Goal: Task Accomplishment & Management: Use online tool/utility

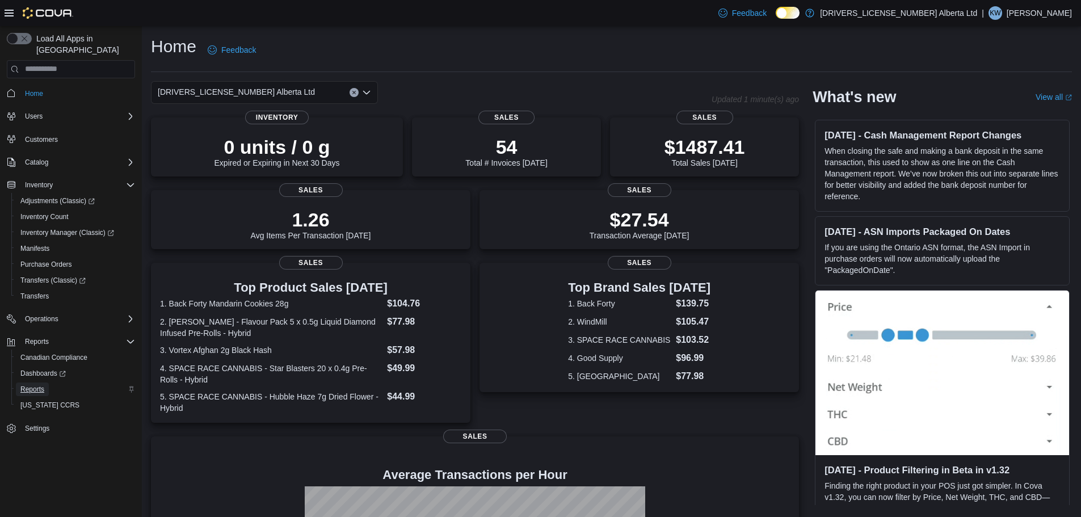
click at [32, 384] on span "Reports" at bounding box center [32, 390] width 24 height 14
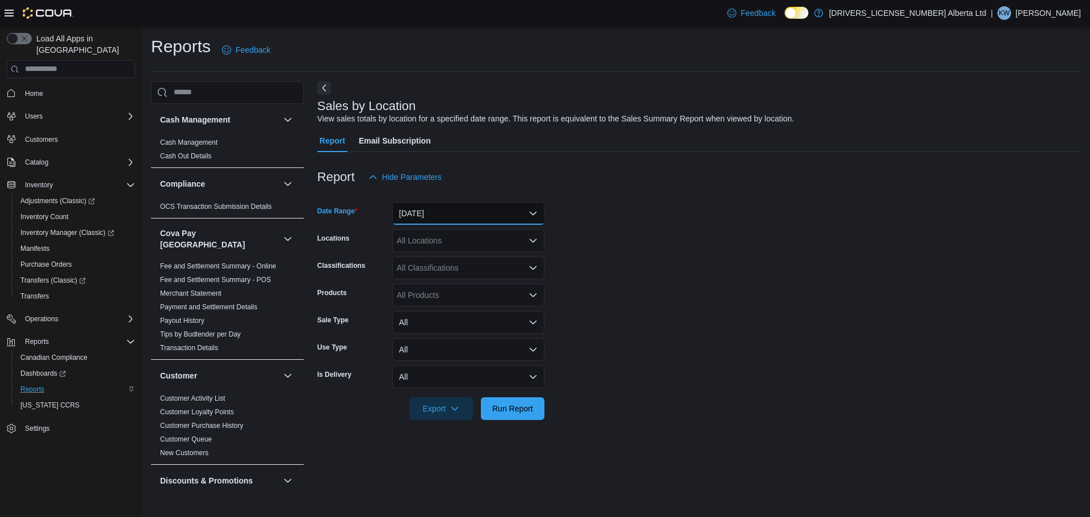
click at [471, 217] on button "[DATE]" at bounding box center [468, 213] width 152 height 23
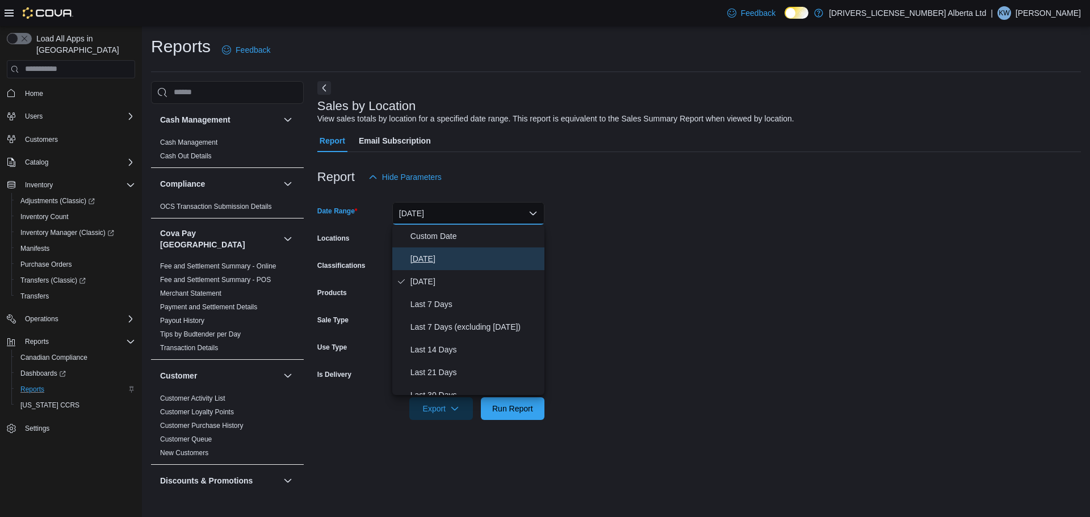
click at [472, 258] on span "[DATE]" at bounding box center [474, 259] width 129 height 14
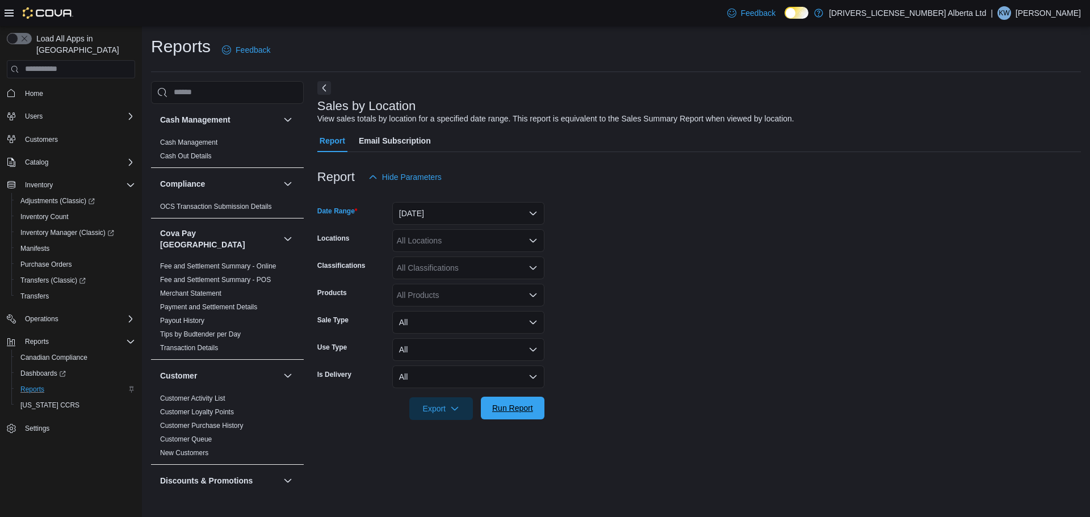
click at [519, 419] on span "Run Report" at bounding box center [513, 408] width 50 height 23
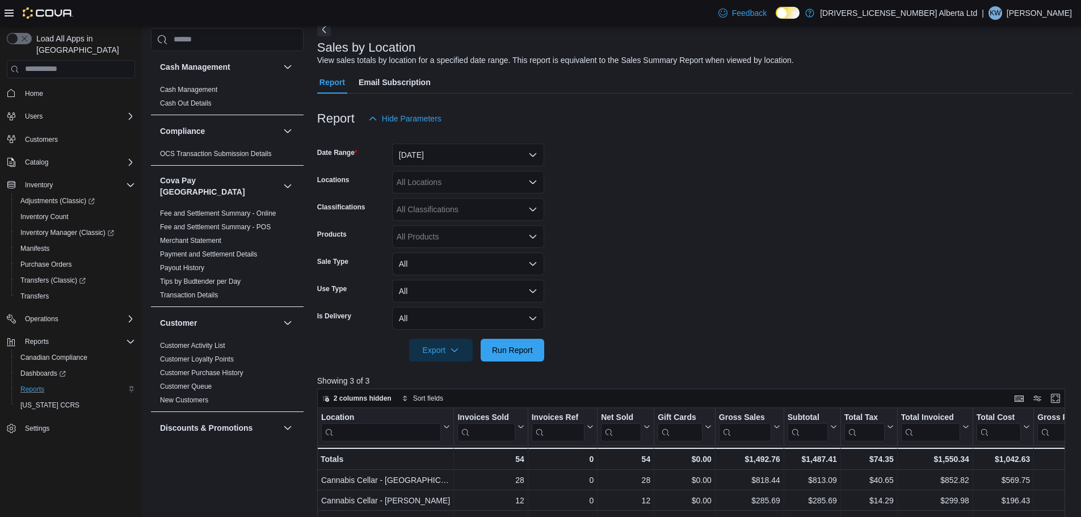
scroll to position [114, 0]
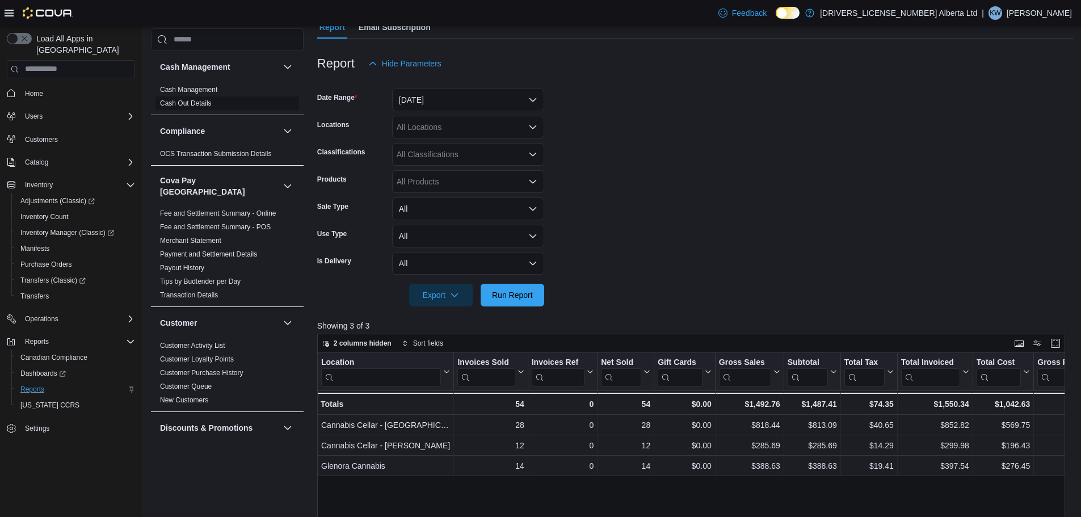
click at [206, 99] on span "Cash Out Details" at bounding box center [186, 103] width 52 height 9
click at [211, 89] on link "Cash Management" at bounding box center [188, 90] width 57 height 8
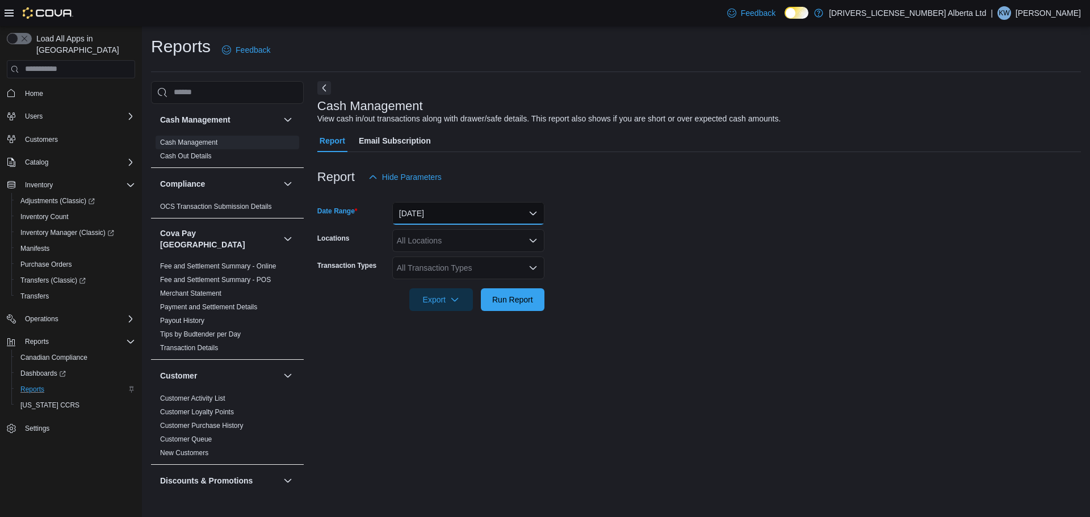
click at [473, 214] on button "[DATE]" at bounding box center [468, 213] width 152 height 23
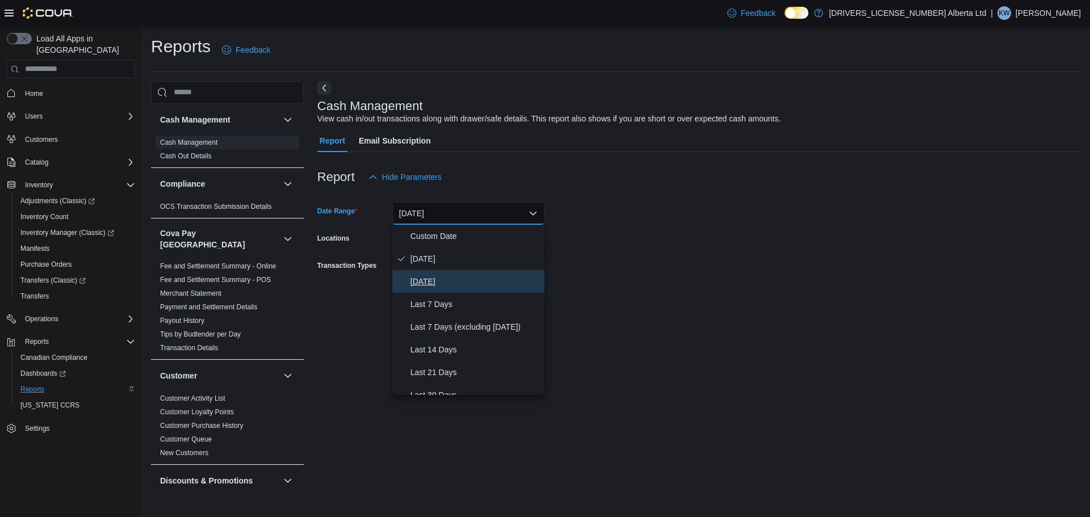
click at [442, 290] on button "[DATE]" at bounding box center [468, 281] width 152 height 23
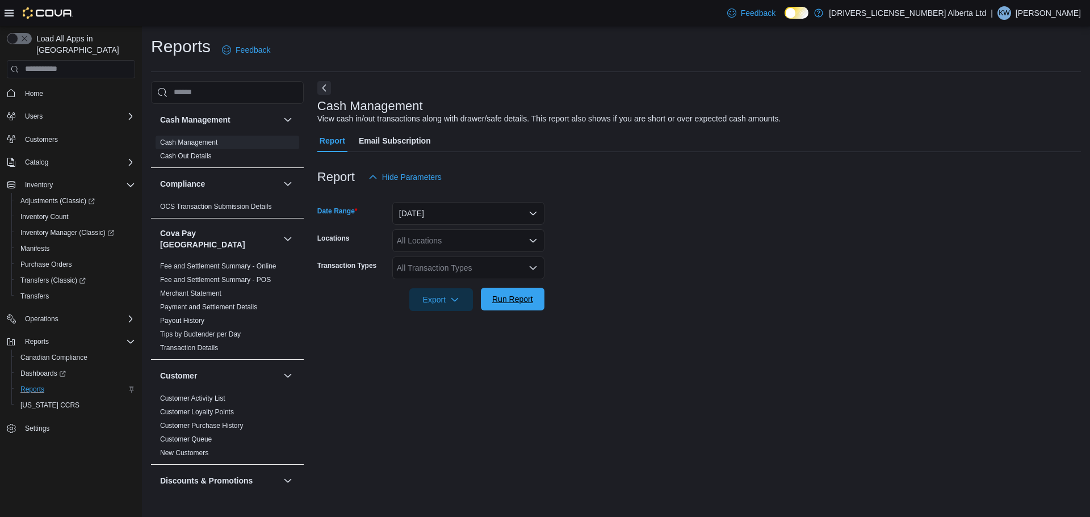
click at [505, 309] on span "Run Report" at bounding box center [513, 299] width 50 height 23
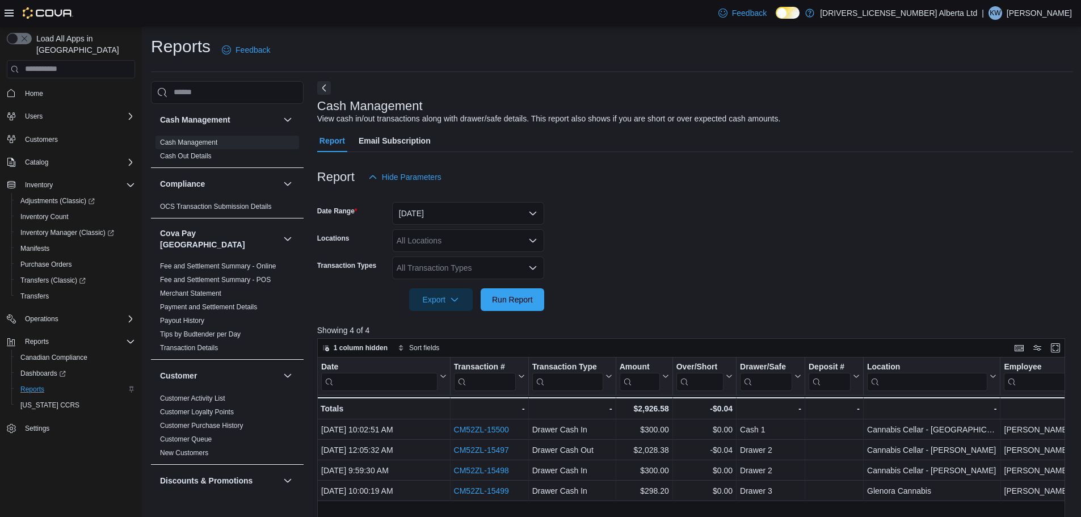
scroll to position [57, 0]
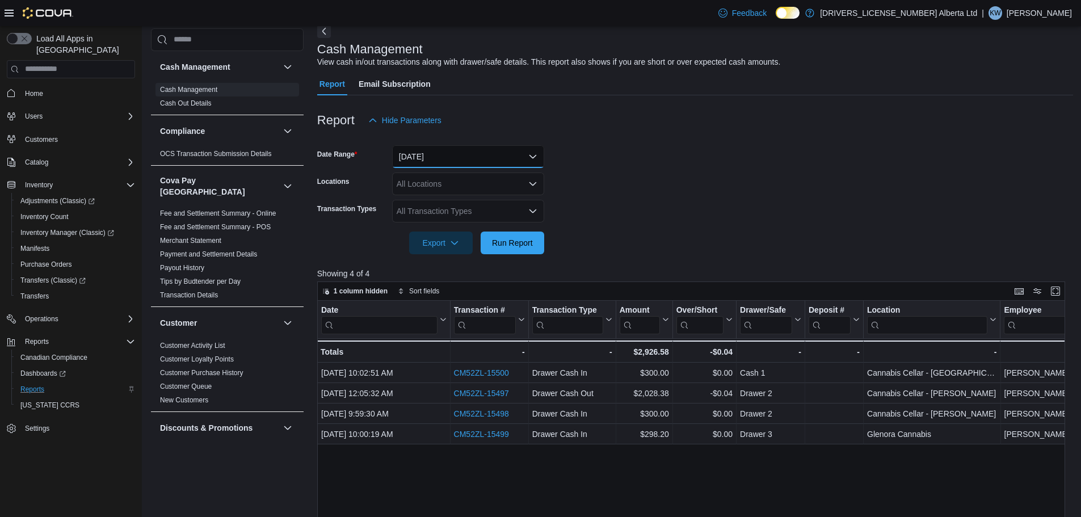
click at [539, 154] on button "[DATE]" at bounding box center [468, 156] width 152 height 23
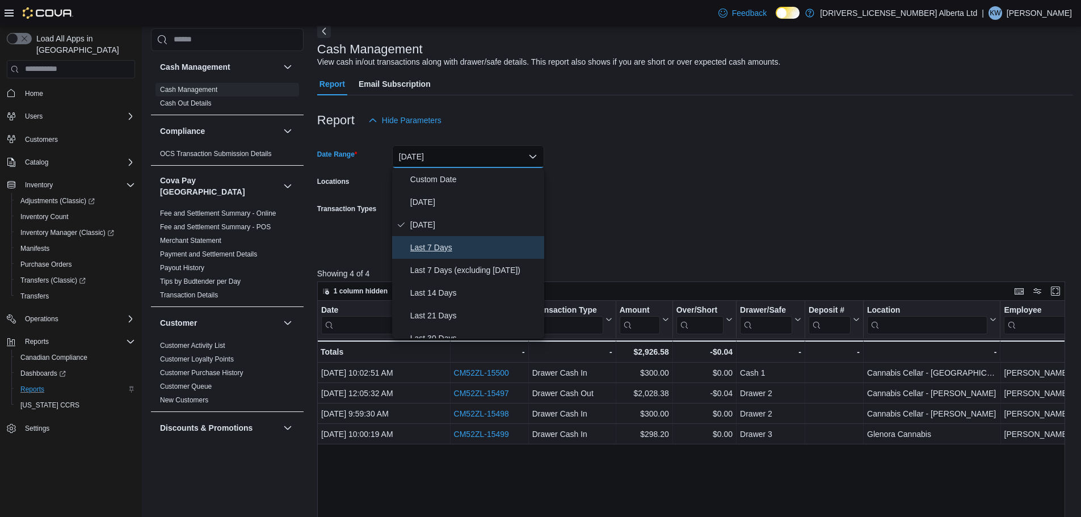
click at [494, 255] on button "Last 7 Days" at bounding box center [468, 247] width 152 height 23
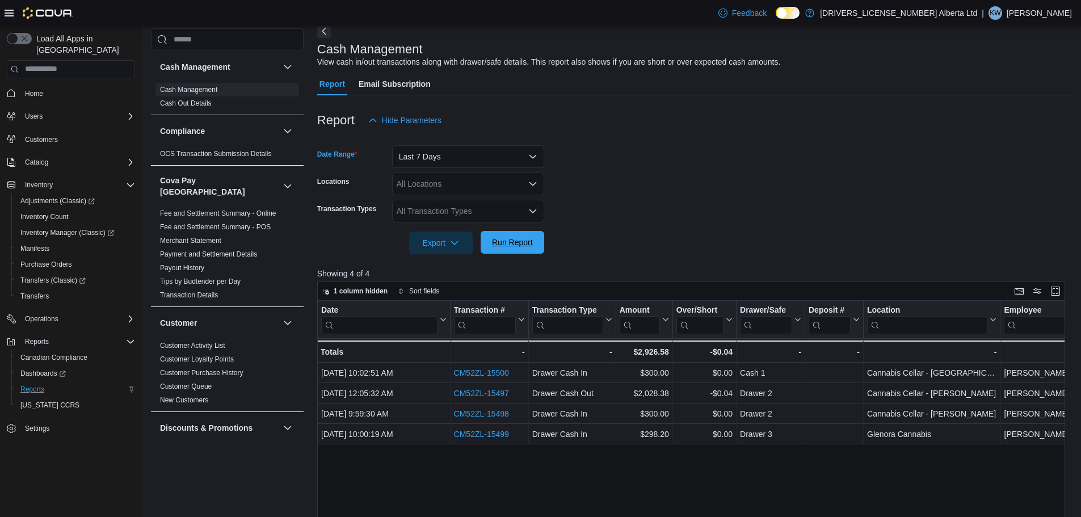
click at [519, 243] on span "Run Report" at bounding box center [512, 242] width 41 height 11
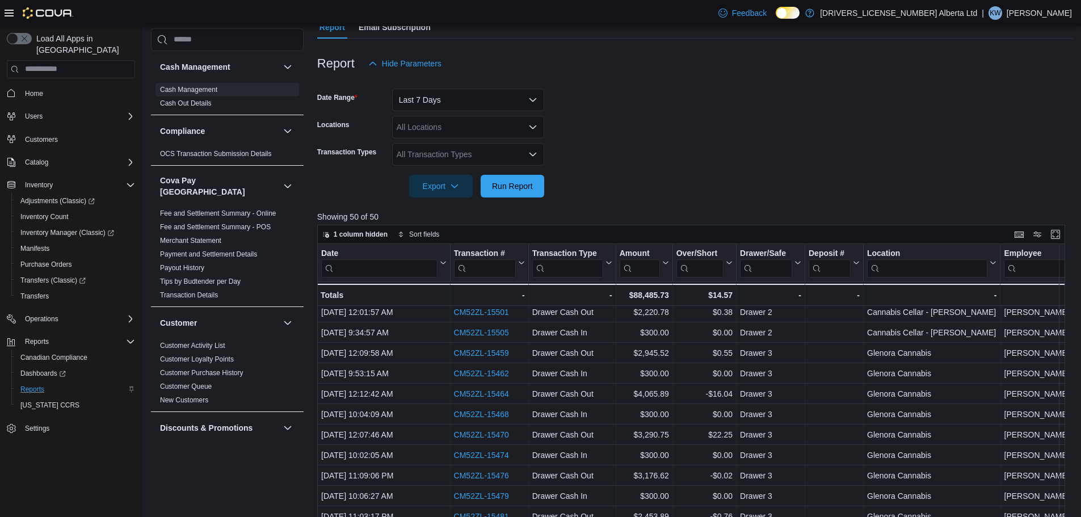
scroll to position [658, 0]
click at [702, 115] on form "Date Range Last 7 Days Locations All Locations Transaction Types All Transactio…" at bounding box center [695, 136] width 756 height 123
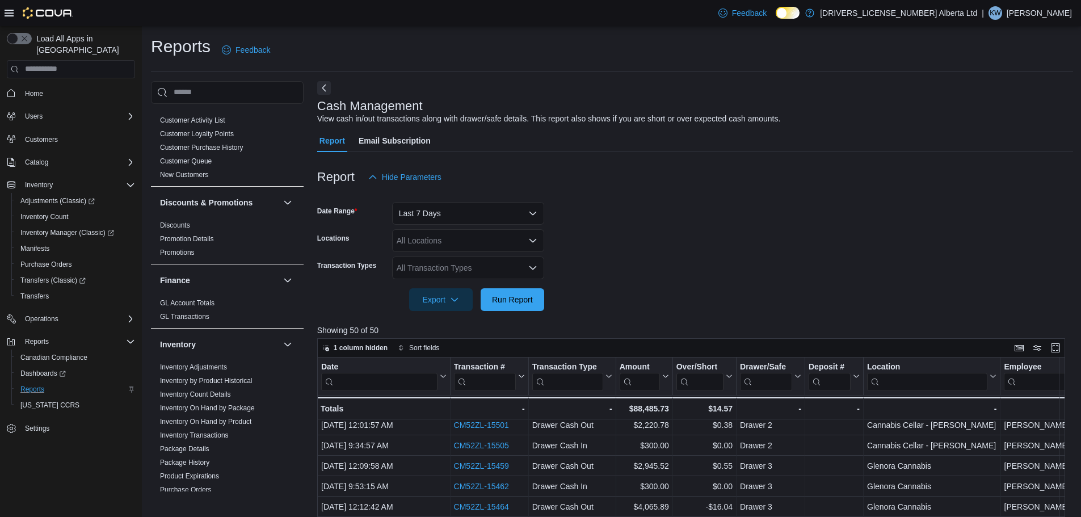
scroll to position [284, 0]
click at [178, 480] on link "Purchase Orders" at bounding box center [186, 484] width 52 height 8
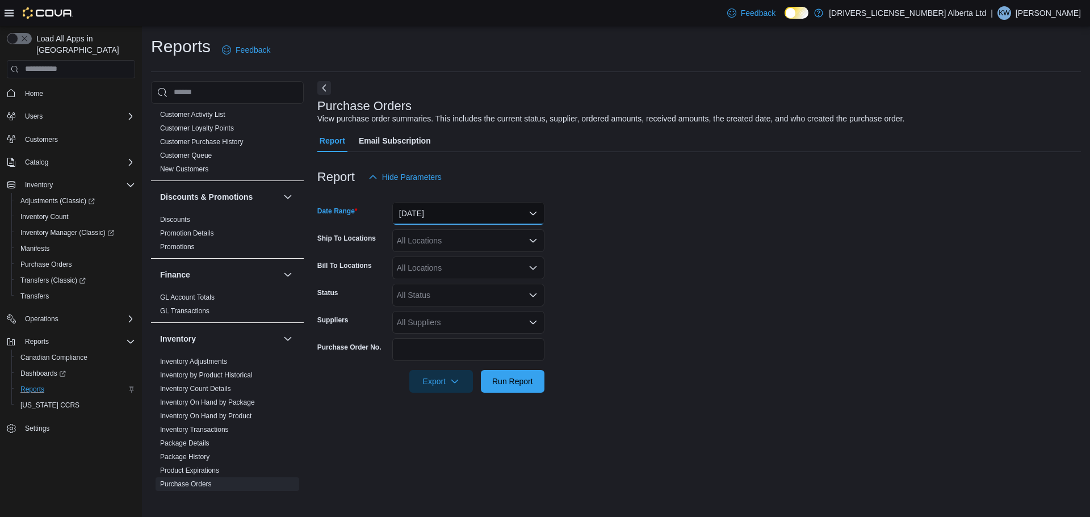
click at [452, 212] on button "[DATE]" at bounding box center [468, 213] width 152 height 23
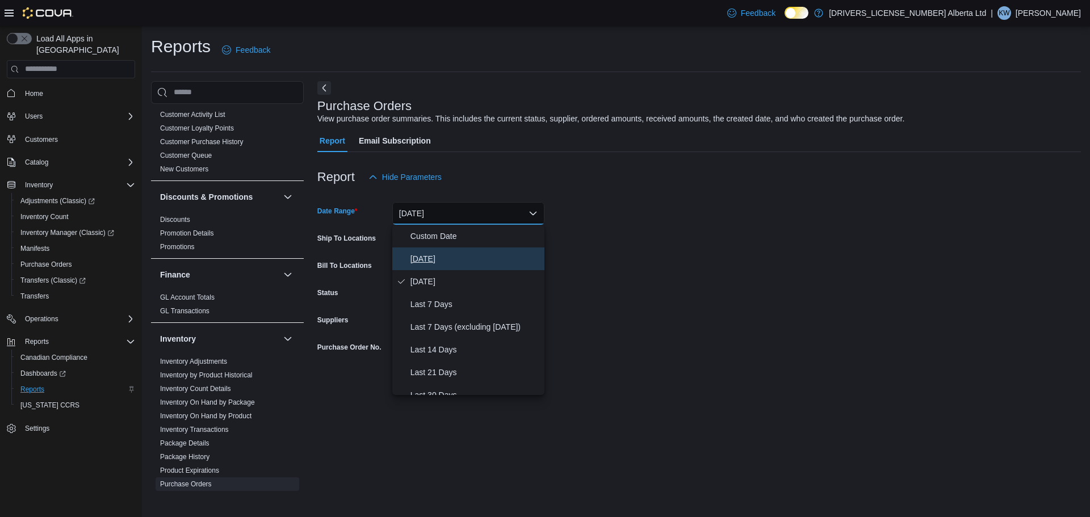
click at [451, 262] on span "[DATE]" at bounding box center [474, 259] width 129 height 14
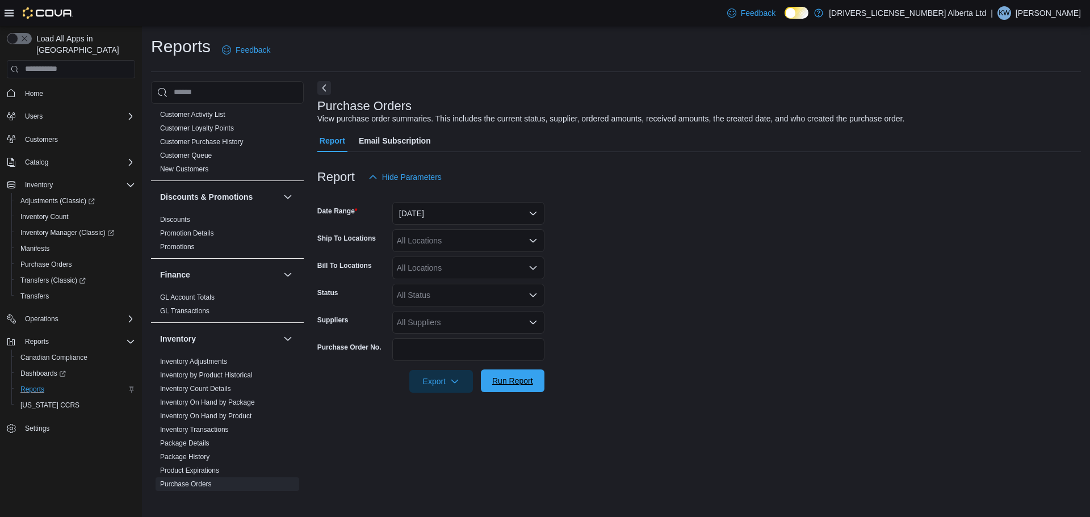
click at [522, 387] on span "Run Report" at bounding box center [513, 380] width 50 height 23
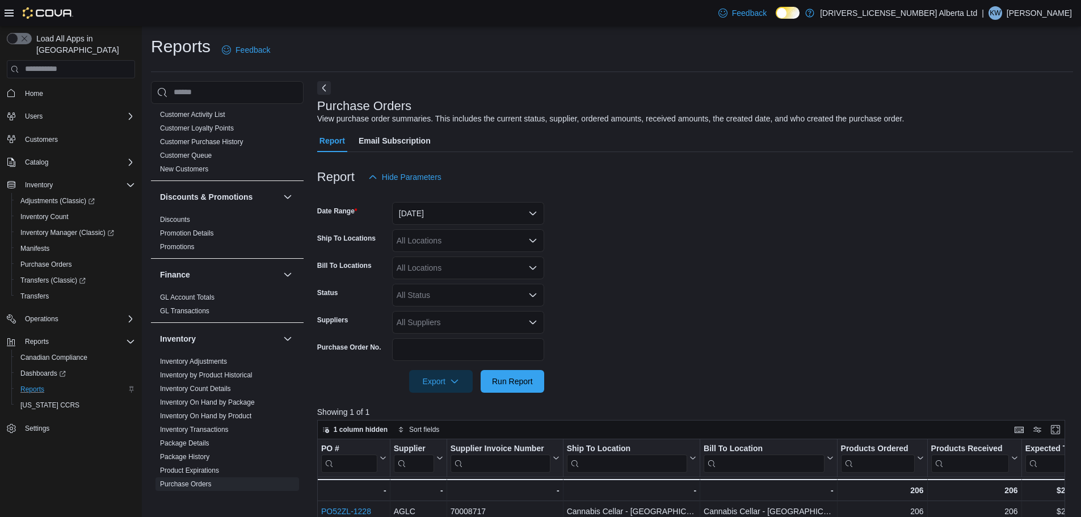
scroll to position [114, 0]
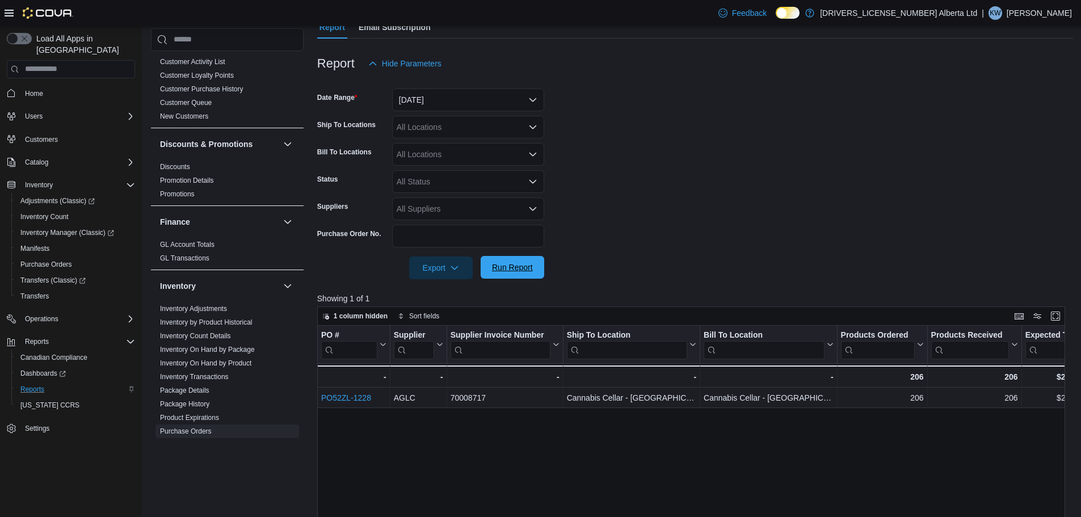
click at [520, 259] on span "Run Report" at bounding box center [513, 267] width 50 height 23
